Goal: Obtain resource: Obtain resource

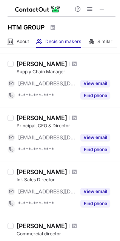
scroll to position [255, 0]
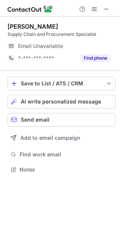
scroll to position [164, 120]
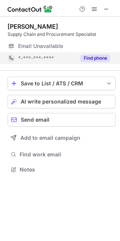
click at [90, 56] on button "Find phone" at bounding box center [95, 58] width 30 height 8
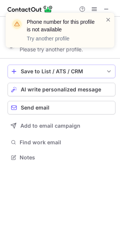
scroll to position [152, 120]
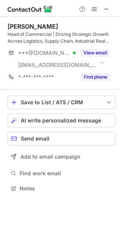
scroll to position [183, 120]
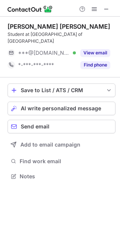
scroll to position [164, 120]
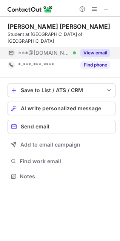
click at [101, 49] on button "View email" at bounding box center [95, 53] width 30 height 8
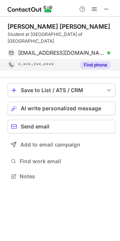
click at [97, 61] on button "Find phone" at bounding box center [95, 65] width 30 height 8
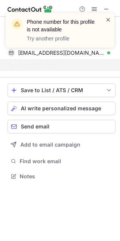
click at [110, 17] on span at bounding box center [108, 20] width 6 height 8
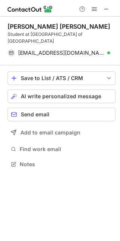
scroll to position [152, 120]
